Goal: Use online tool/utility: Utilize a website feature to perform a specific function

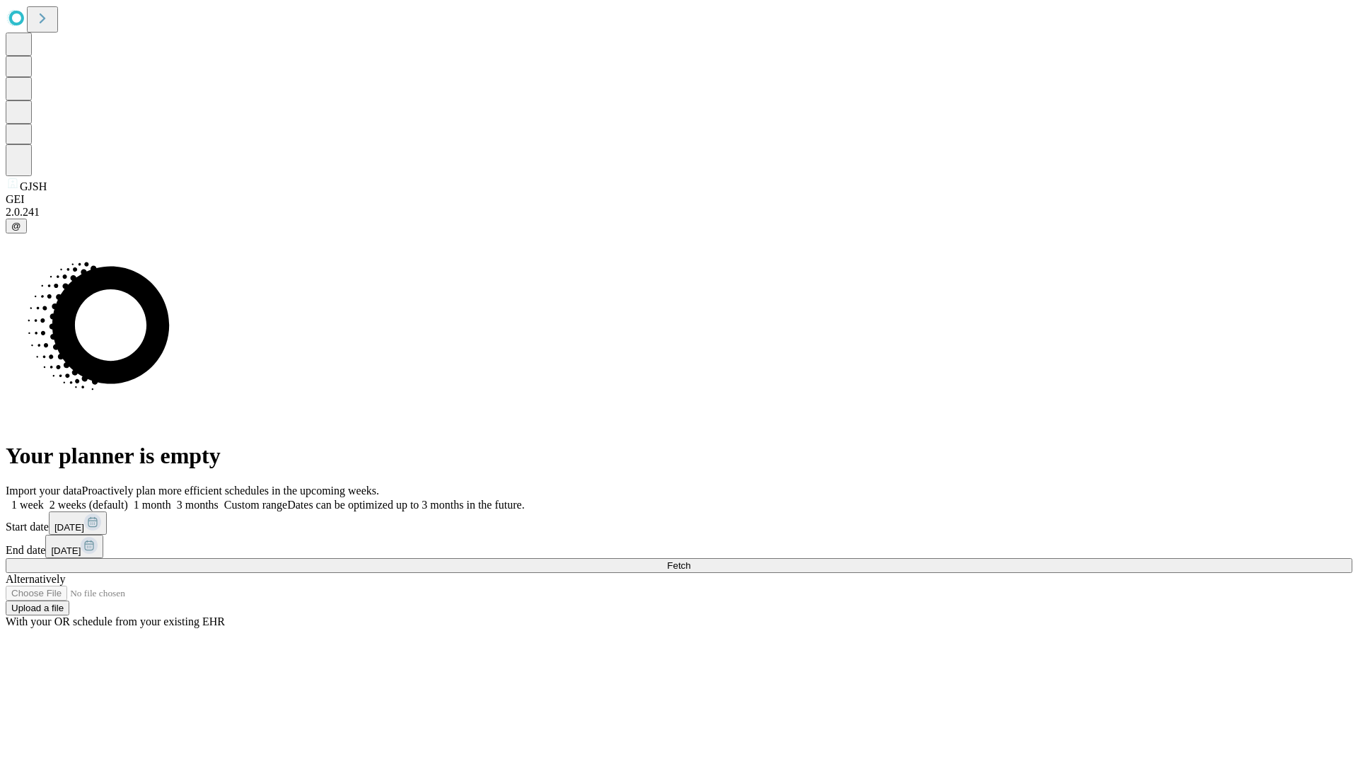
click at [690, 560] on span "Fetch" at bounding box center [678, 565] width 23 height 11
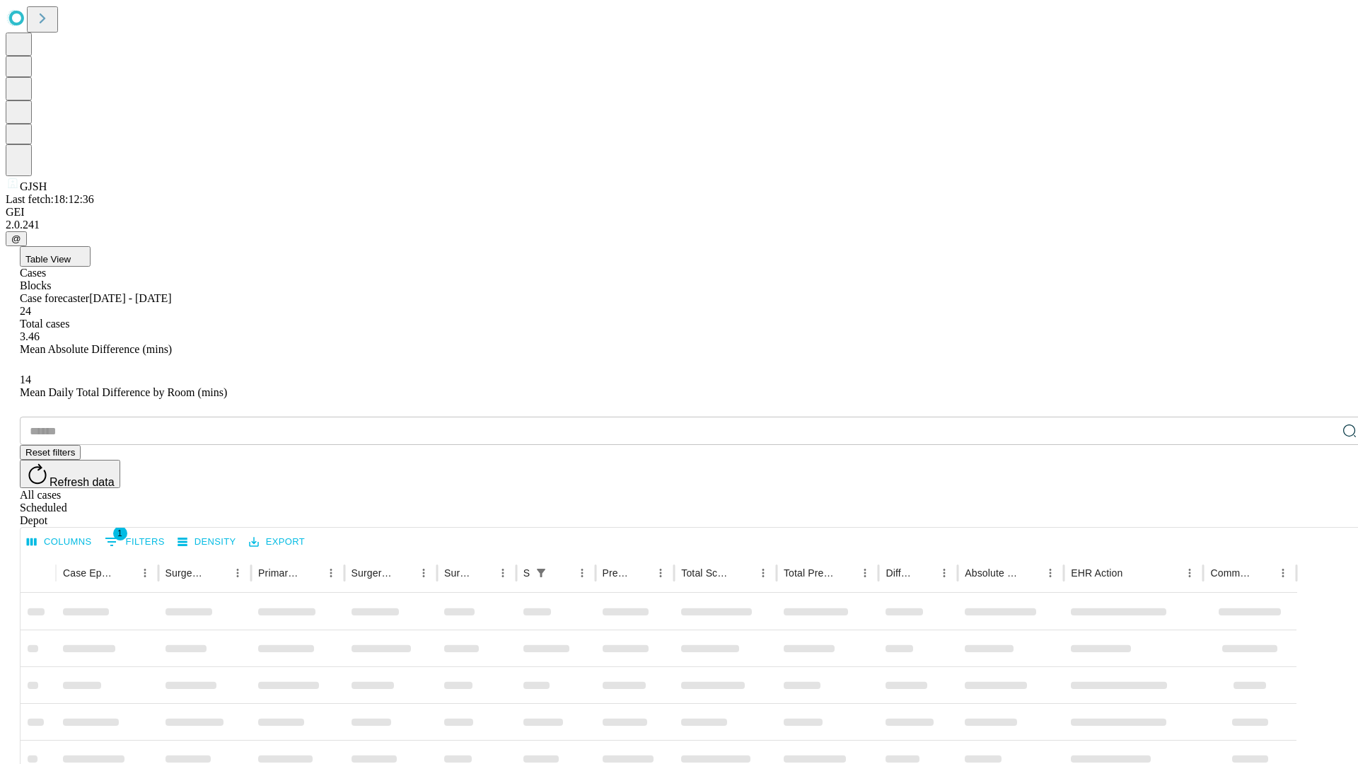
click at [71, 254] on span "Table View" at bounding box center [47, 259] width 45 height 11
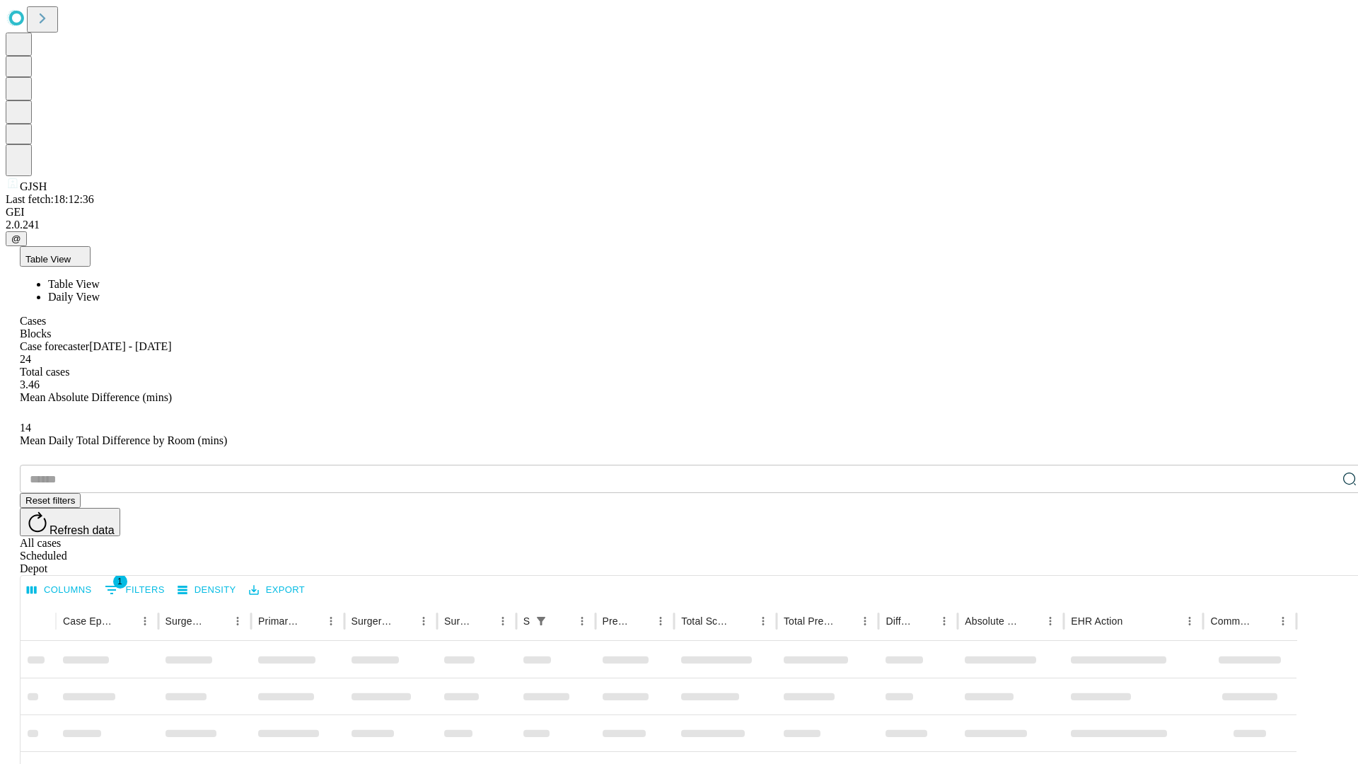
click at [100, 291] on span "Daily View" at bounding box center [74, 297] width 52 height 12
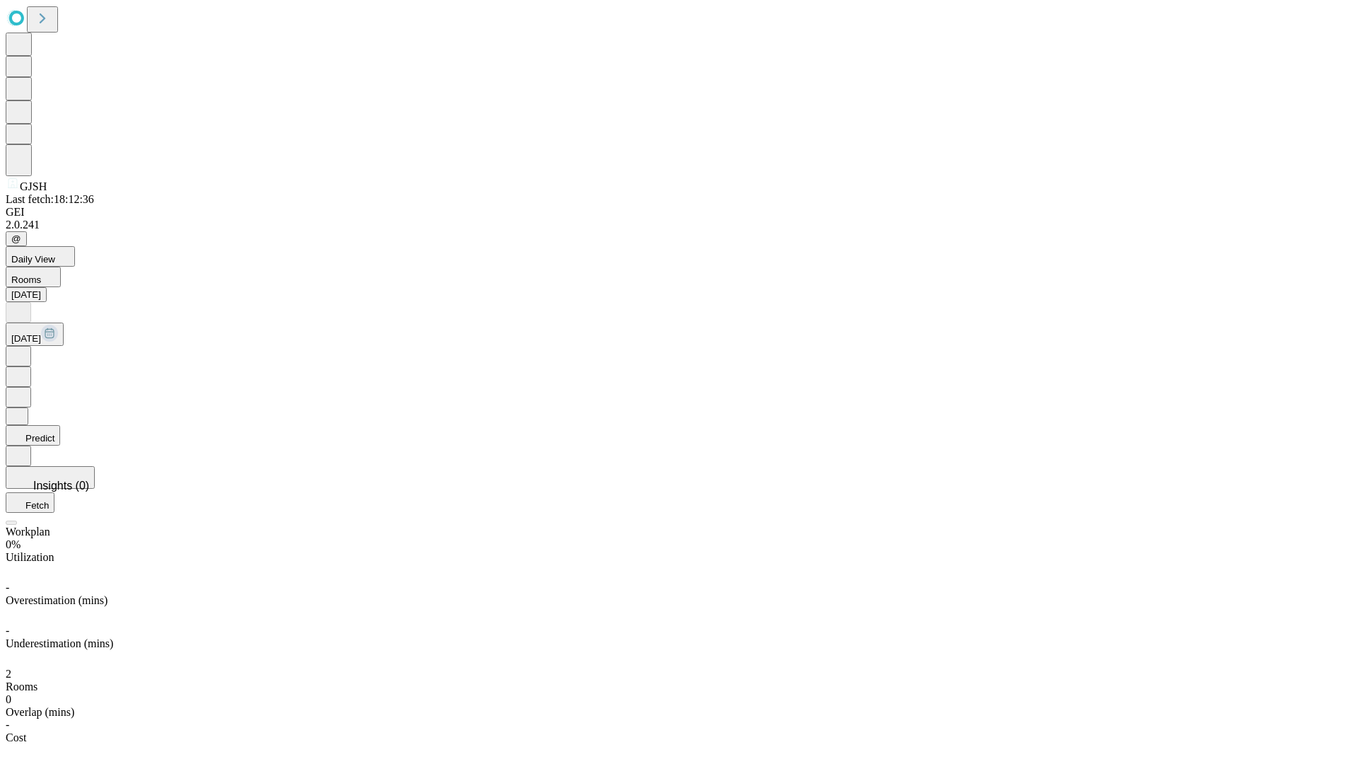
click at [60, 425] on button "Predict" at bounding box center [33, 435] width 54 height 21
